Goal: Task Accomplishment & Management: Use online tool/utility

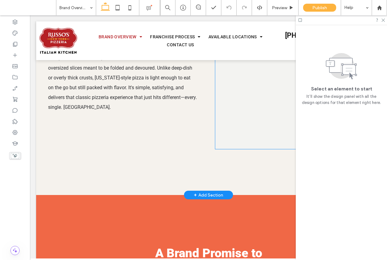
scroll to position [1337, 0]
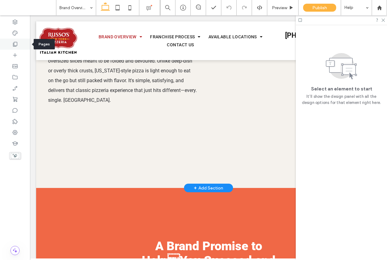
click at [18, 45] on icon at bounding box center [15, 44] width 6 height 6
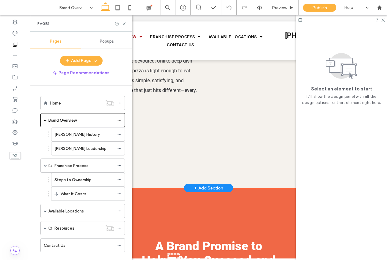
click at [183, 151] on div "great any way you slice it Why [US_STATE]-Style Pizza is Better Rooted in Itali…" at bounding box center [208, 42] width 345 height 291
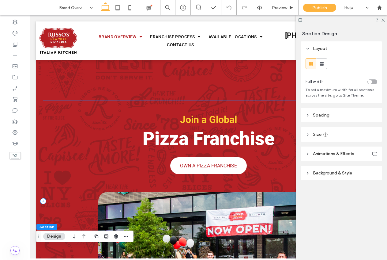
scroll to position [11, 0]
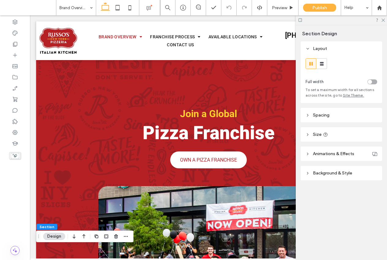
click at [300, 21] on icon at bounding box center [300, 20] width 5 height 5
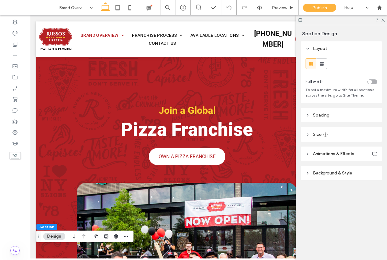
scroll to position [8, 0]
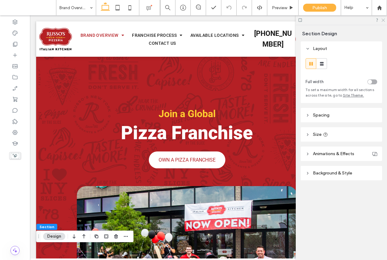
click at [381, 21] on icon at bounding box center [383, 20] width 4 height 4
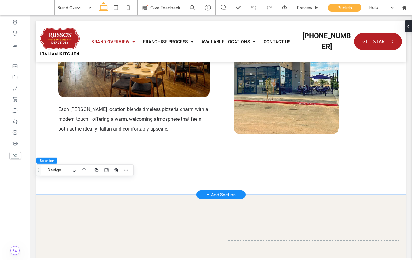
scroll to position [1252, 0]
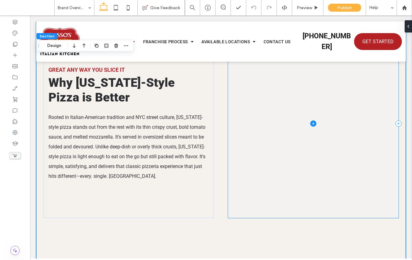
click at [259, 146] on span at bounding box center [313, 123] width 170 height 189
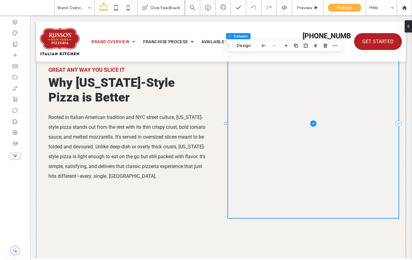
click at [343, 135] on span at bounding box center [313, 123] width 170 height 189
click at [387, 28] on div at bounding box center [407, 26] width 10 height 12
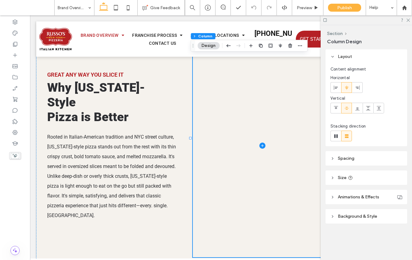
drag, startPoint x: 352, startPoint y: 213, endPoint x: 365, endPoint y: 195, distance: 22.3
click at [352, 214] on span "Background & Style" at bounding box center [357, 215] width 39 height 5
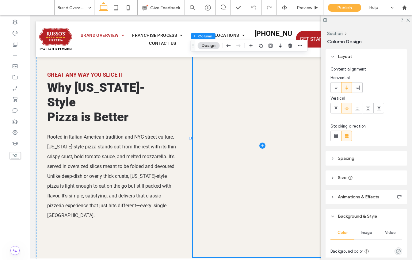
scroll to position [60, 0]
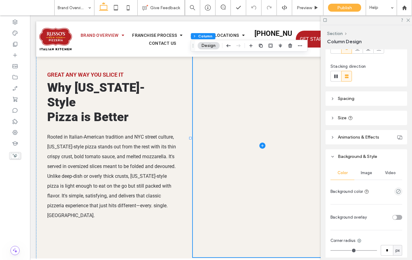
click at [387, 173] on span "Video" at bounding box center [390, 172] width 11 height 5
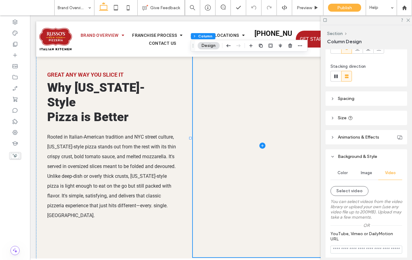
click at [348, 197] on label "You can select videos from the video library or upload your own (use any video …" at bounding box center [366, 209] width 72 height 27
click at [352, 189] on button "Select video" at bounding box center [349, 191] width 38 height 10
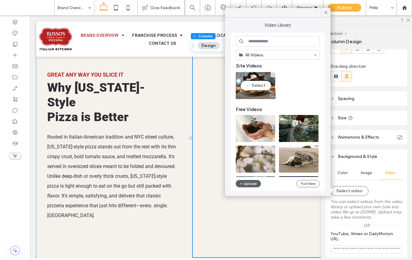
click at [256, 86] on video at bounding box center [256, 85] width 40 height 27
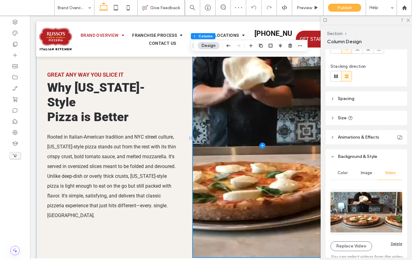
scroll to position [187, 0]
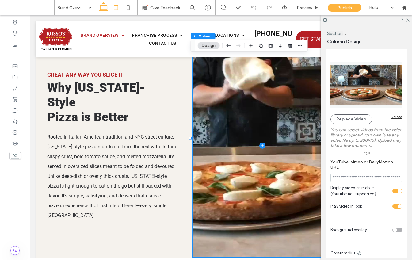
click at [116, 13] on icon at bounding box center [116, 8] width 12 height 12
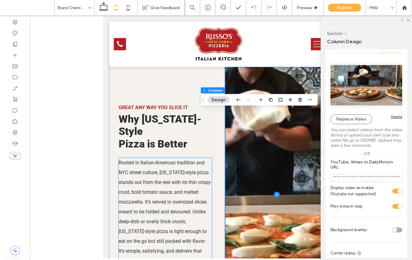
scroll to position [954, 0]
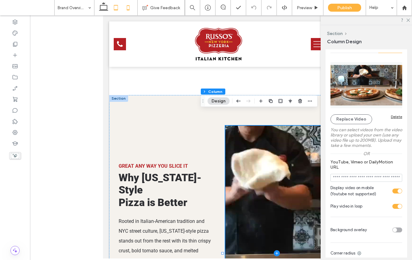
click at [128, 7] on icon at bounding box center [128, 8] width 12 height 12
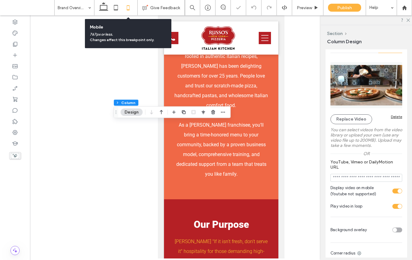
type input "*"
type input "**"
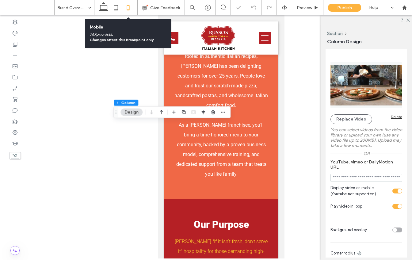
scroll to position [754, 0]
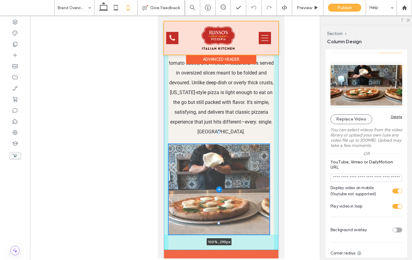
drag, startPoint x: 218, startPoint y: 122, endPoint x: 217, endPoint y: 56, distance: 65.9
type input "***"
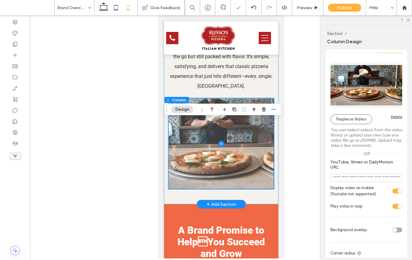
scroll to position [839, 0]
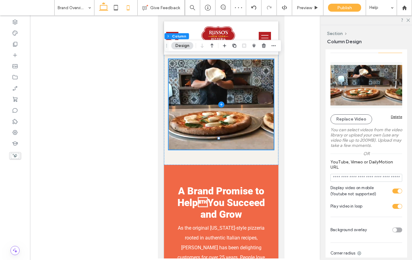
click at [106, 7] on icon at bounding box center [103, 8] width 12 height 12
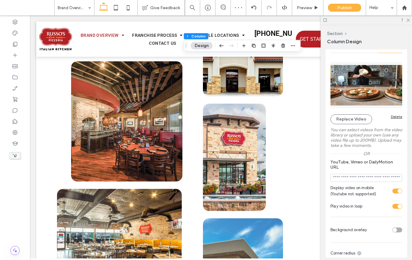
type input "**"
type input "***"
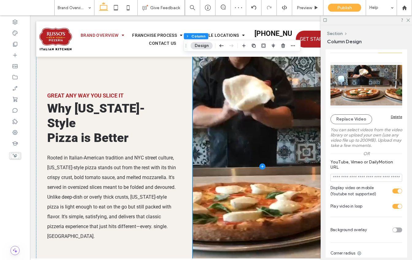
scroll to position [0, 7]
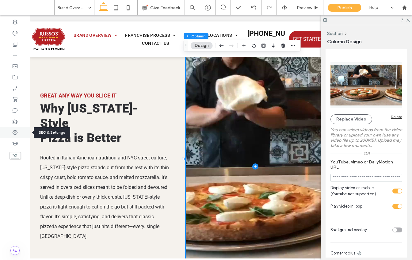
click at [16, 131] on icon at bounding box center [15, 132] width 6 height 6
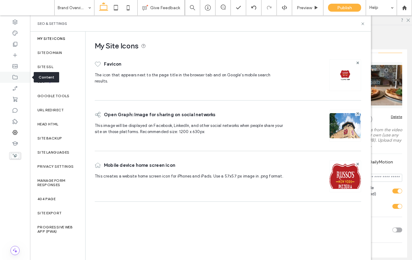
click at [17, 77] on icon at bounding box center [15, 77] width 6 height 6
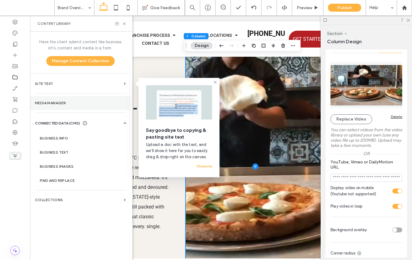
click at [61, 104] on label "Media Manager" at bounding box center [80, 103] width 91 height 4
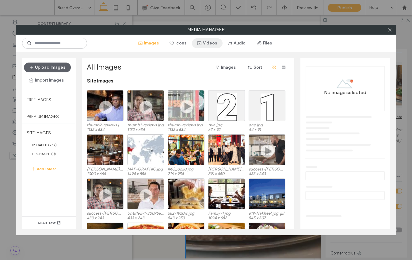
click at [206, 42] on button "Videos" at bounding box center [207, 43] width 31 height 10
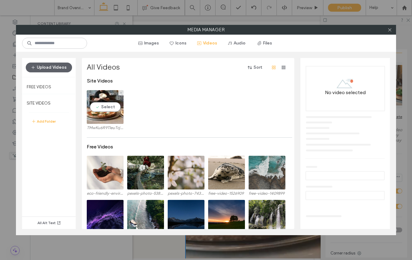
click at [111, 107] on video at bounding box center [105, 107] width 37 height 34
